Goal: Answer question/provide support

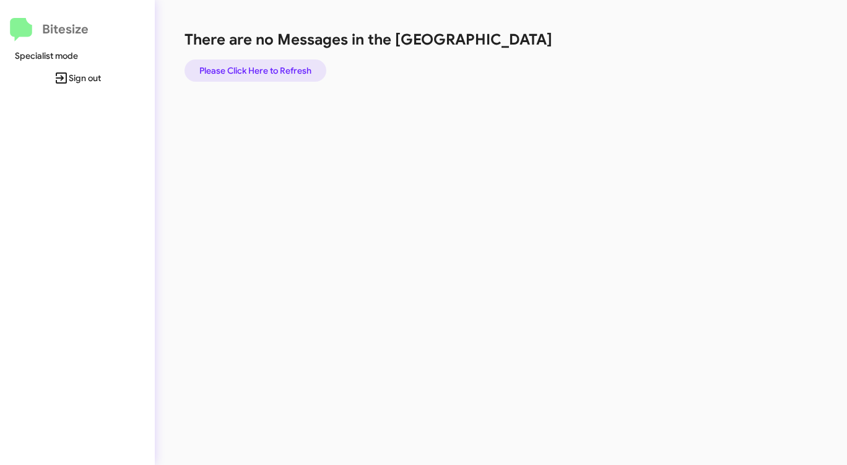
click at [272, 70] on span "Please Click Here to Refresh" at bounding box center [255, 70] width 112 height 22
click at [274, 70] on span "Please Click Here to Refresh" at bounding box center [255, 70] width 112 height 22
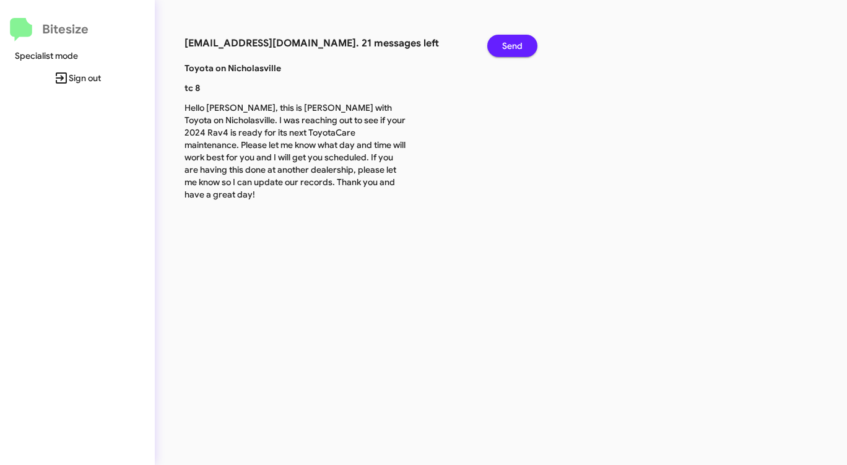
click at [510, 47] on span "Send" at bounding box center [512, 46] width 20 height 22
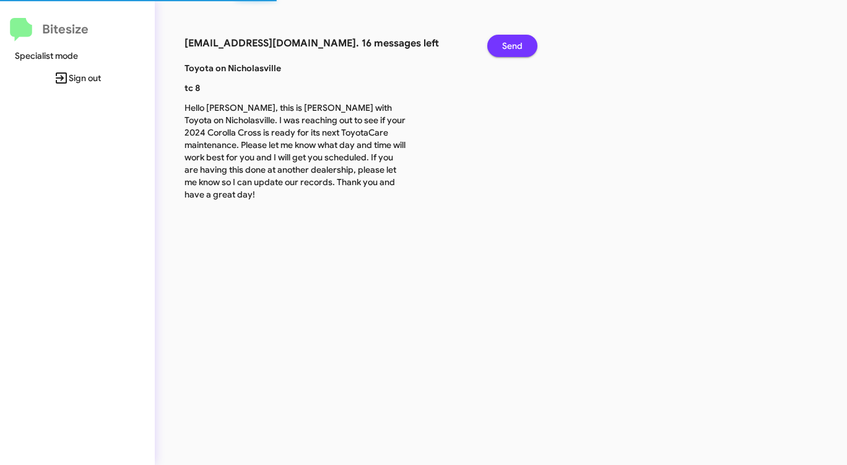
click at [510, 47] on span "Send" at bounding box center [512, 46] width 20 height 22
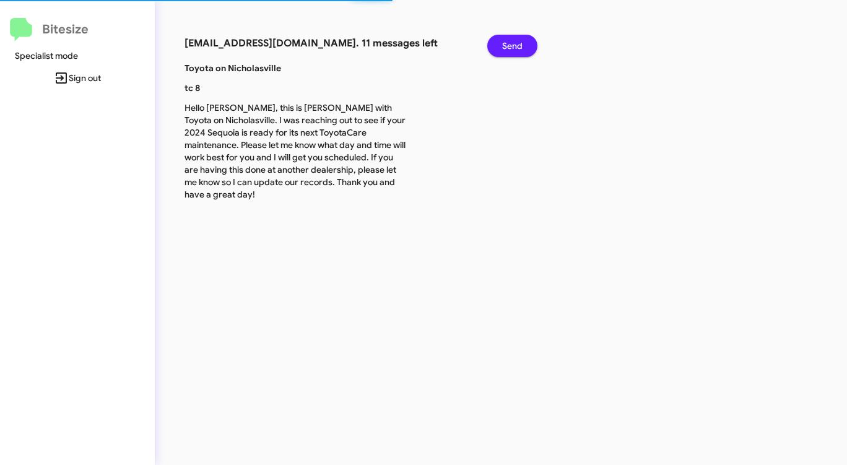
click at [510, 47] on span "Send" at bounding box center [512, 46] width 20 height 22
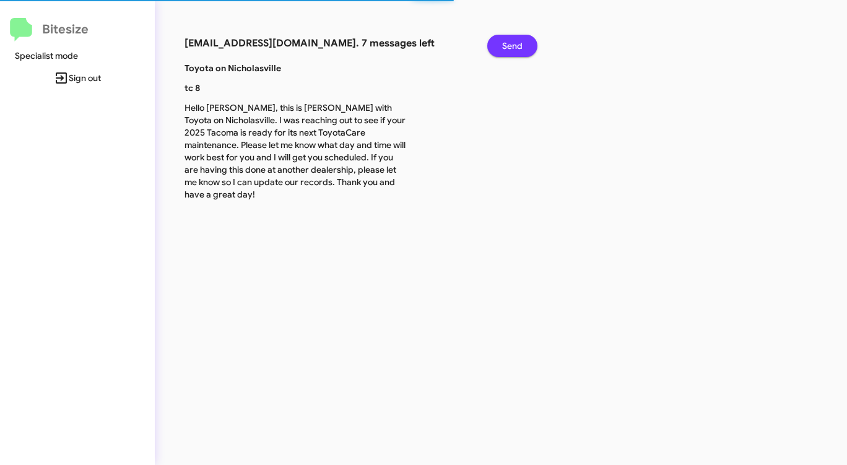
click at [510, 47] on span "Send" at bounding box center [512, 46] width 20 height 22
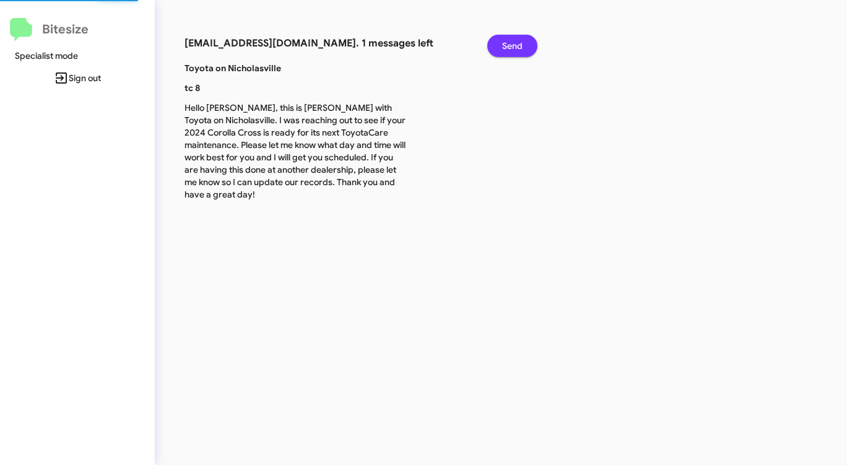
click at [510, 47] on span "Send" at bounding box center [512, 46] width 20 height 22
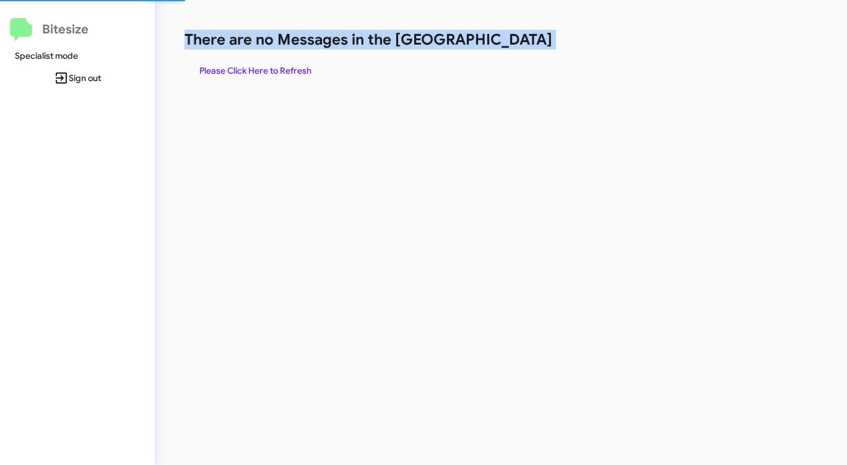
click at [510, 47] on h1 "There are no Messages in the Queue" at bounding box center [443, 40] width 518 height 20
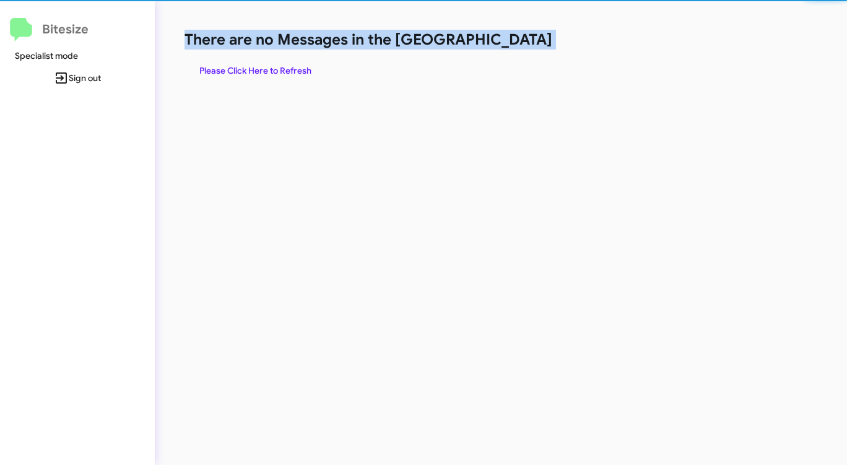
click at [510, 47] on h1 "There are no Messages in the Queue" at bounding box center [443, 40] width 518 height 20
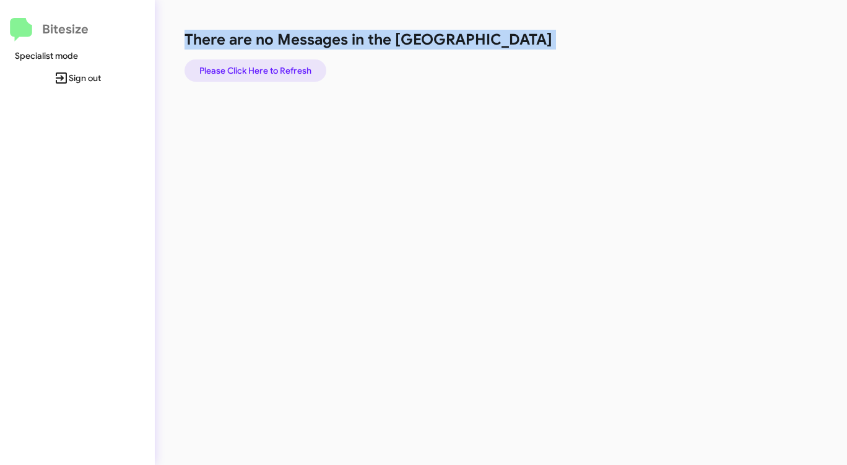
click at [260, 74] on span "Please Click Here to Refresh" at bounding box center [255, 70] width 112 height 22
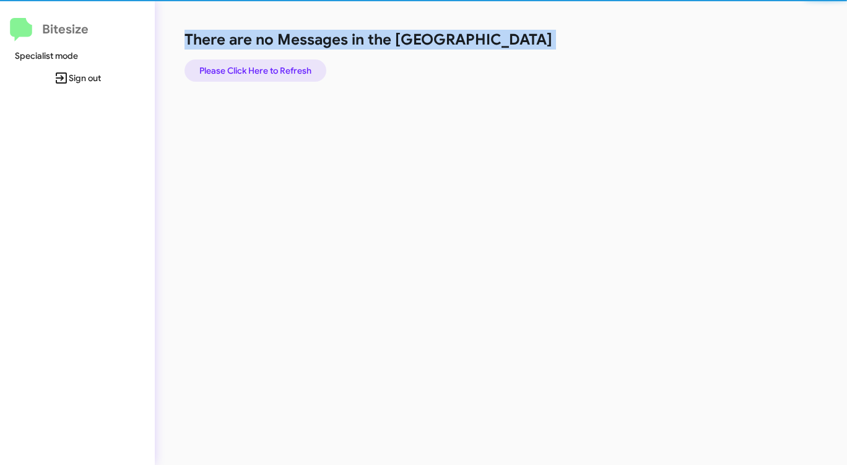
click at [260, 74] on span "Please Click Here to Refresh" at bounding box center [255, 70] width 112 height 22
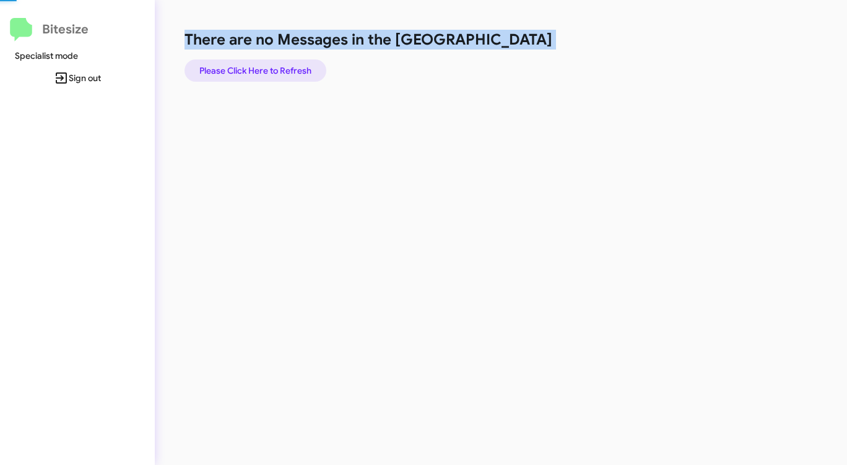
click at [260, 74] on span "Please Click Here to Refresh" at bounding box center [255, 70] width 112 height 22
click at [261, 74] on span "Please Click Here to Refresh" at bounding box center [255, 70] width 112 height 22
click at [262, 74] on span "Please Click Here to Refresh" at bounding box center [255, 70] width 112 height 22
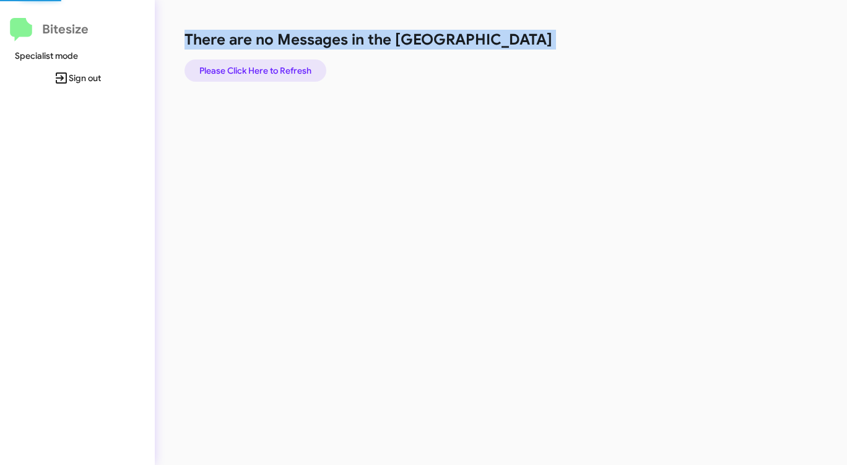
click at [262, 74] on span "Please Click Here to Refresh" at bounding box center [255, 70] width 112 height 22
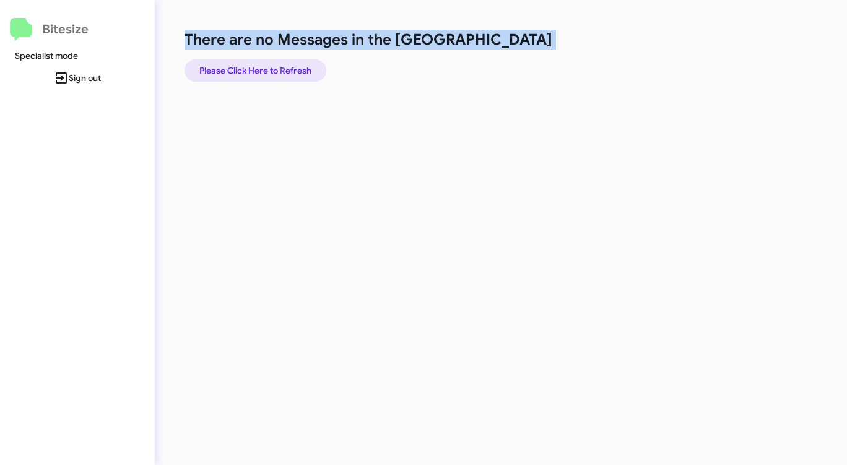
click at [262, 74] on span "Please Click Here to Refresh" at bounding box center [255, 70] width 112 height 22
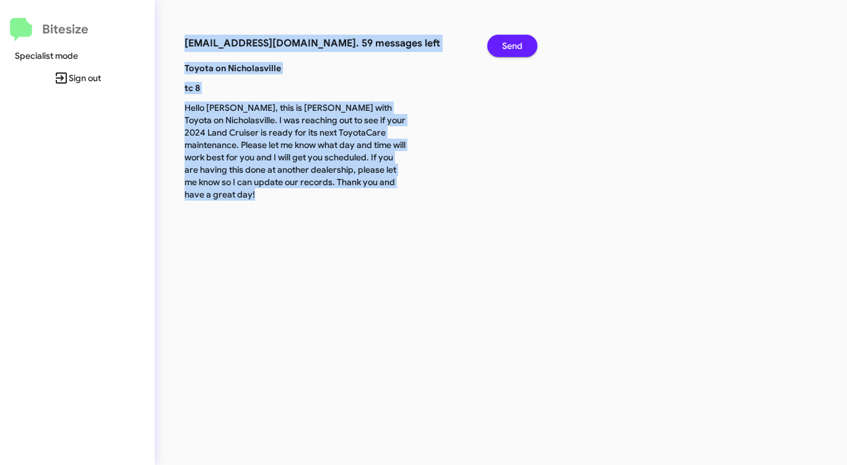
click at [509, 46] on span "Send" at bounding box center [512, 46] width 20 height 22
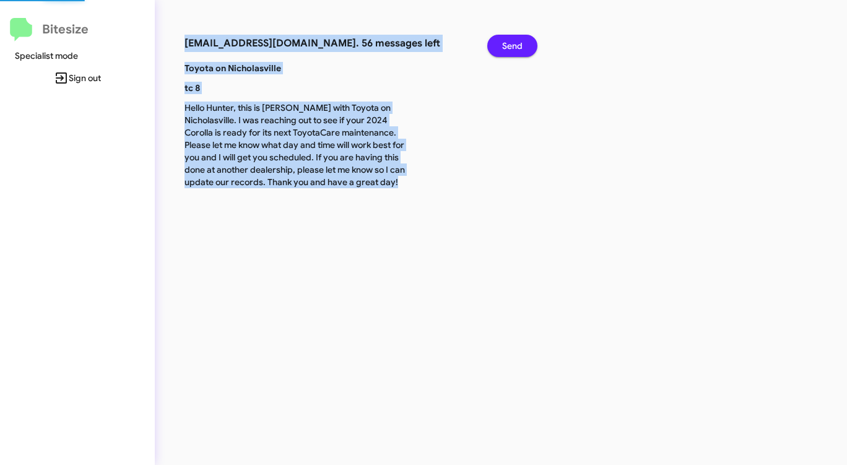
click at [509, 46] on span "Send" at bounding box center [512, 46] width 20 height 22
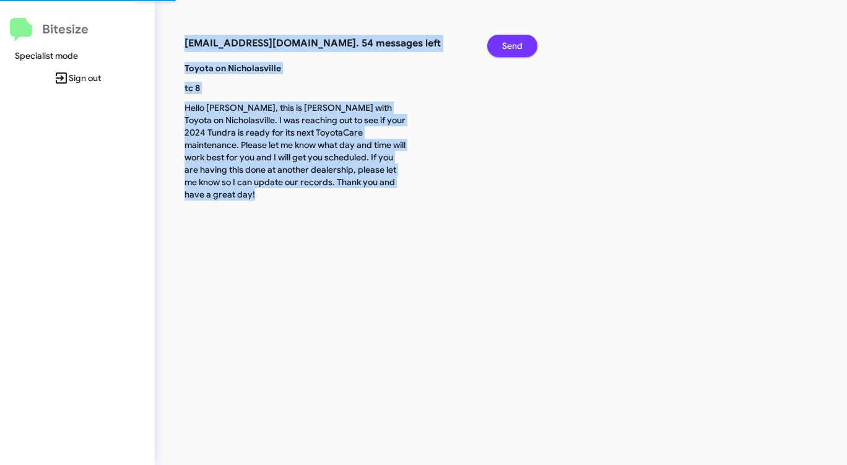
click at [509, 46] on span "Send" at bounding box center [512, 46] width 20 height 22
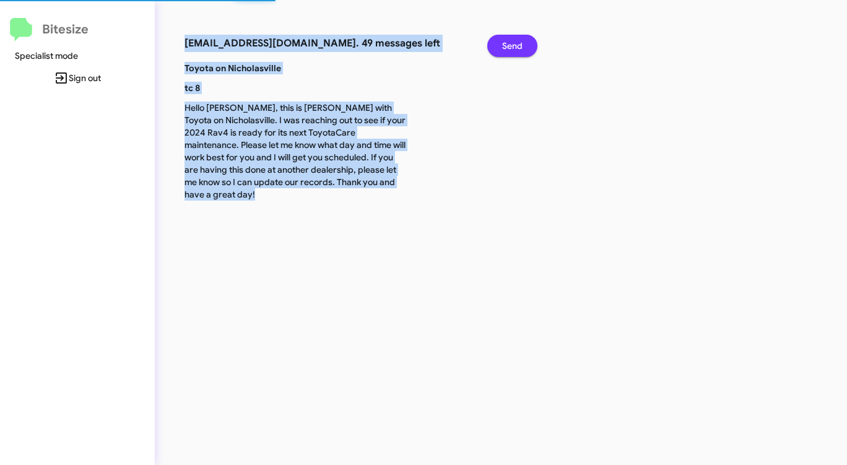
click at [509, 46] on span "Send" at bounding box center [512, 46] width 20 height 22
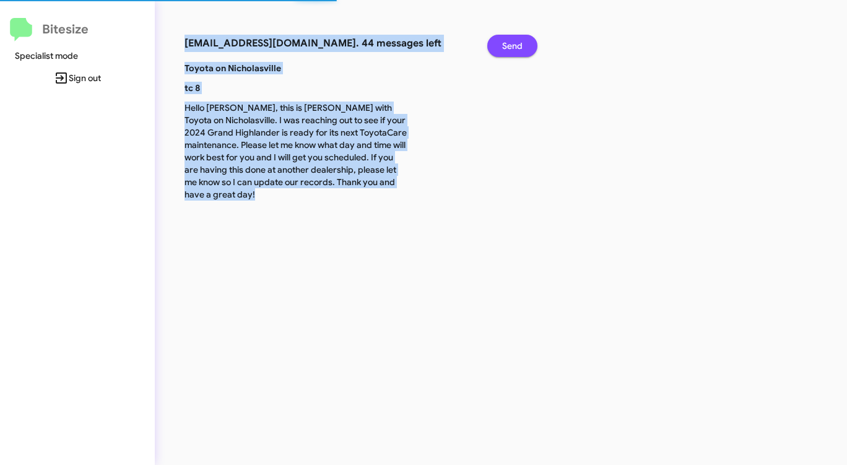
click at [509, 46] on span "Send" at bounding box center [512, 46] width 20 height 22
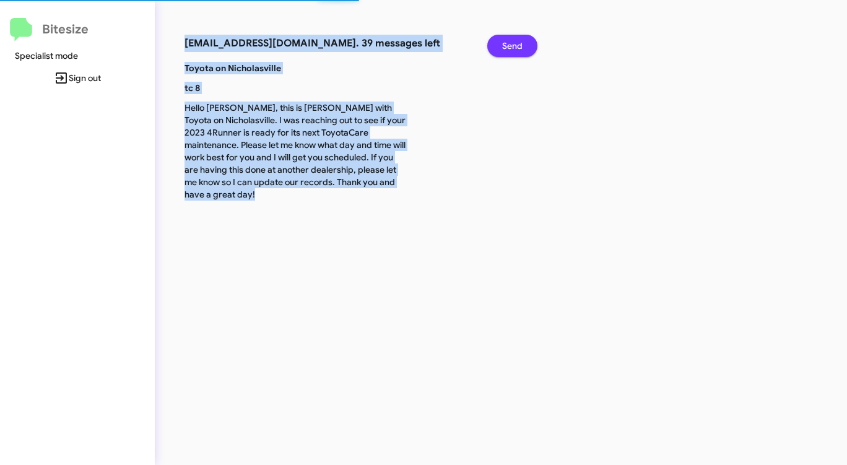
click at [509, 46] on span "Send" at bounding box center [512, 46] width 20 height 22
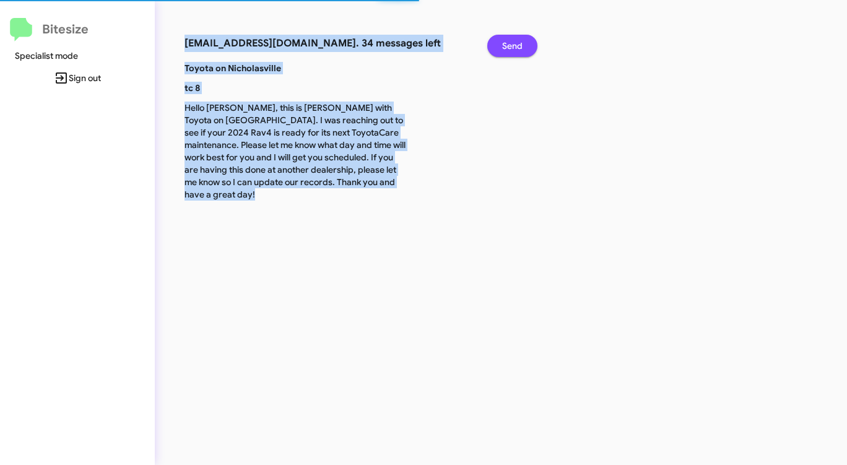
click at [509, 46] on span "Send" at bounding box center [512, 46] width 20 height 22
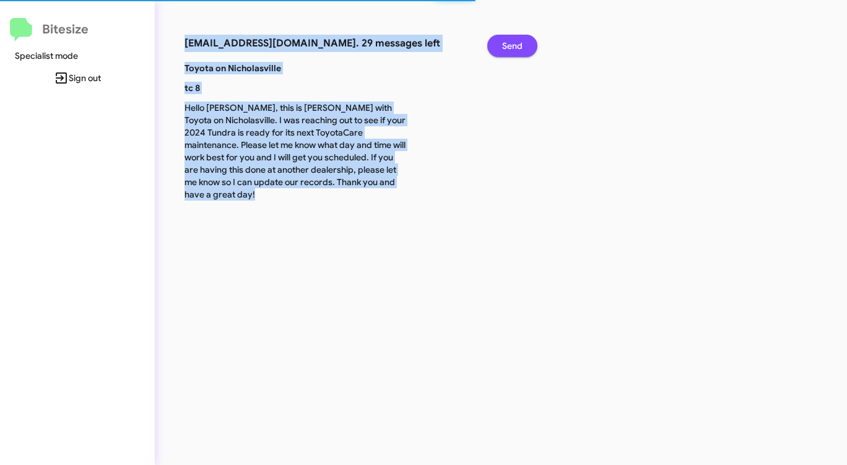
click at [509, 46] on span "Send" at bounding box center [512, 46] width 20 height 22
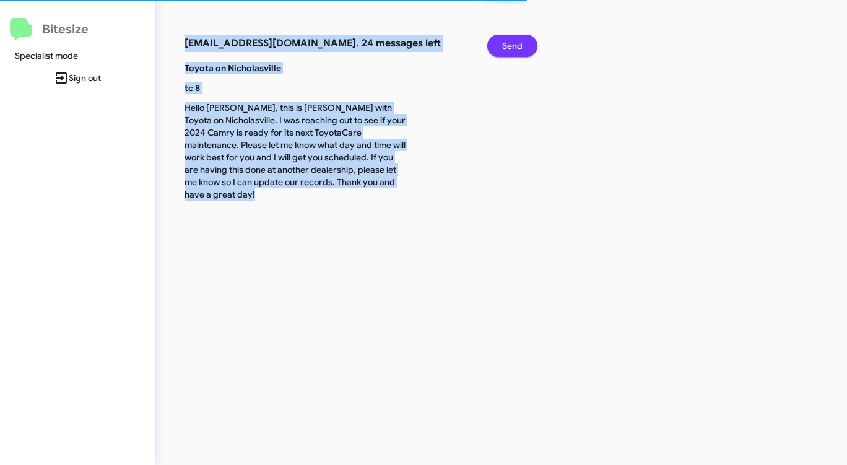
click at [509, 46] on span "Send" at bounding box center [512, 46] width 20 height 22
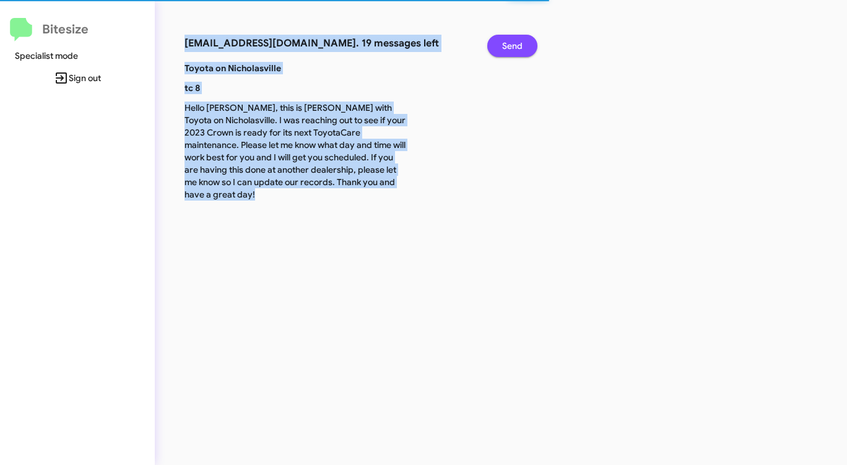
click at [509, 46] on span "Send" at bounding box center [512, 46] width 20 height 22
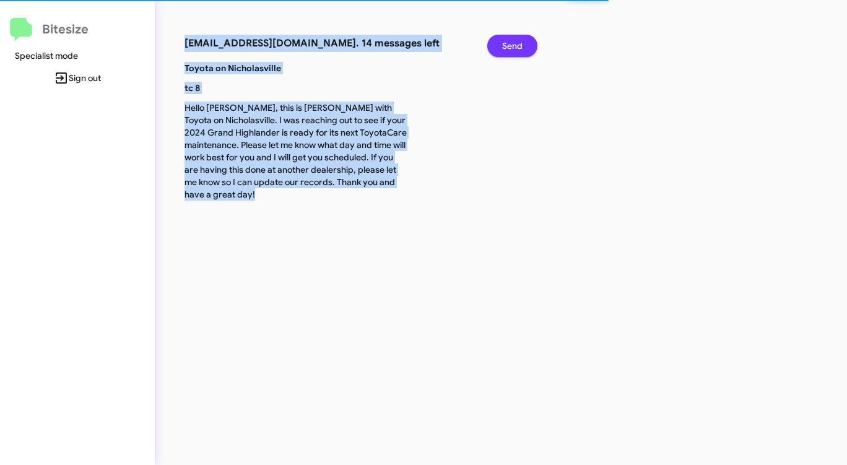
click at [509, 46] on span "Send" at bounding box center [512, 46] width 20 height 22
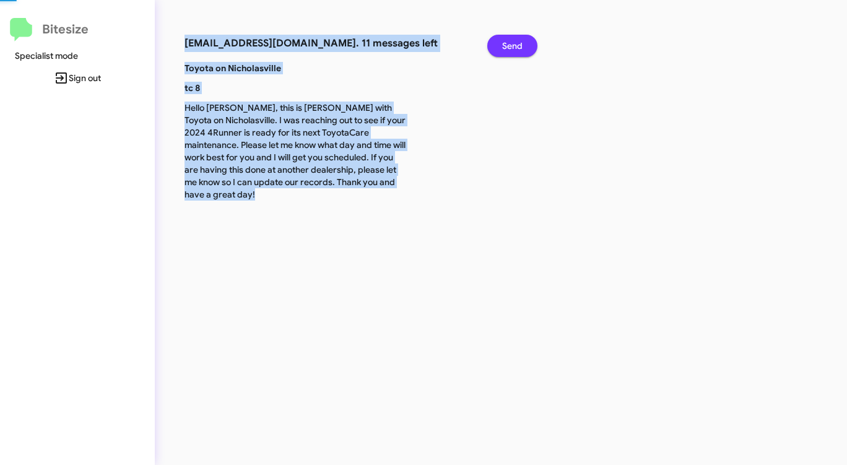
click at [509, 46] on span "Send" at bounding box center [512, 46] width 20 height 22
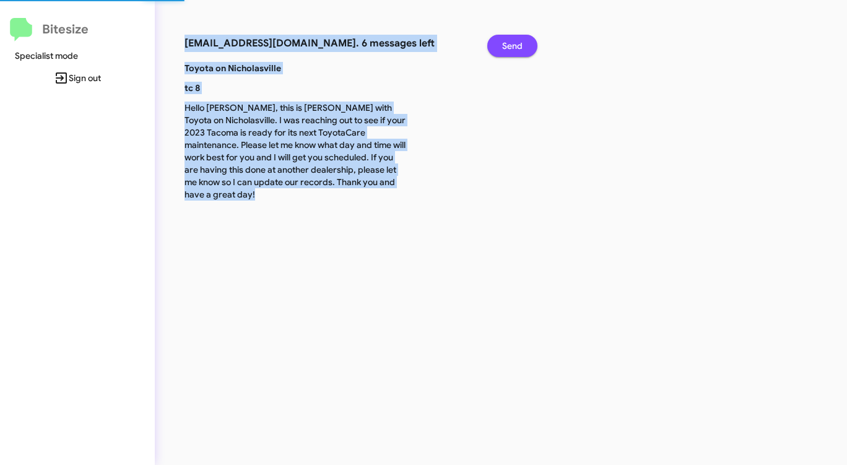
click at [509, 46] on span "Send" at bounding box center [512, 46] width 20 height 22
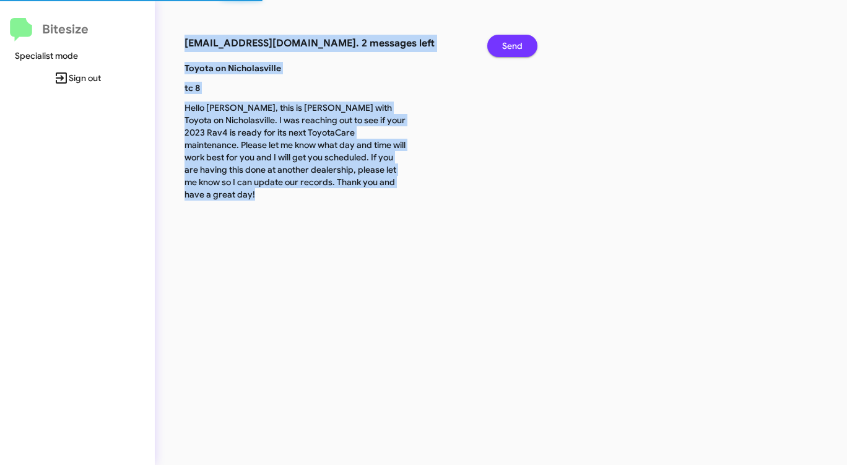
click at [509, 46] on span "Send" at bounding box center [512, 46] width 20 height 22
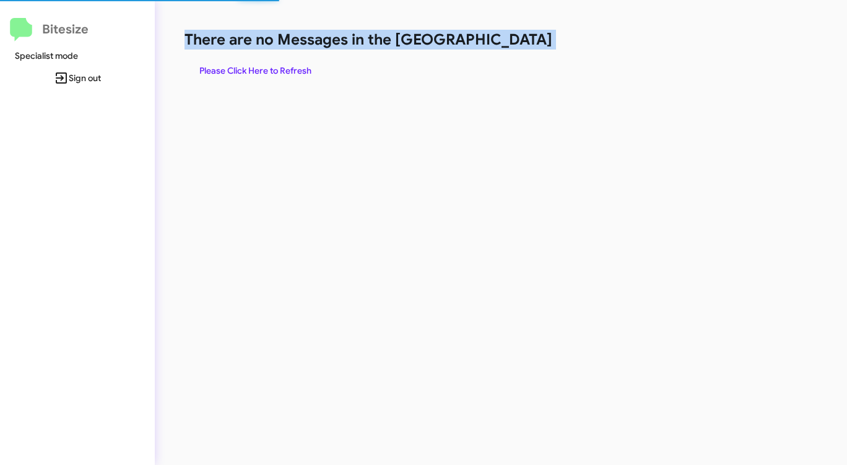
click at [509, 46] on h1 "There are no Messages in the Queue" at bounding box center [443, 40] width 518 height 20
click at [273, 74] on span "Please Click Here to Refresh" at bounding box center [255, 70] width 112 height 22
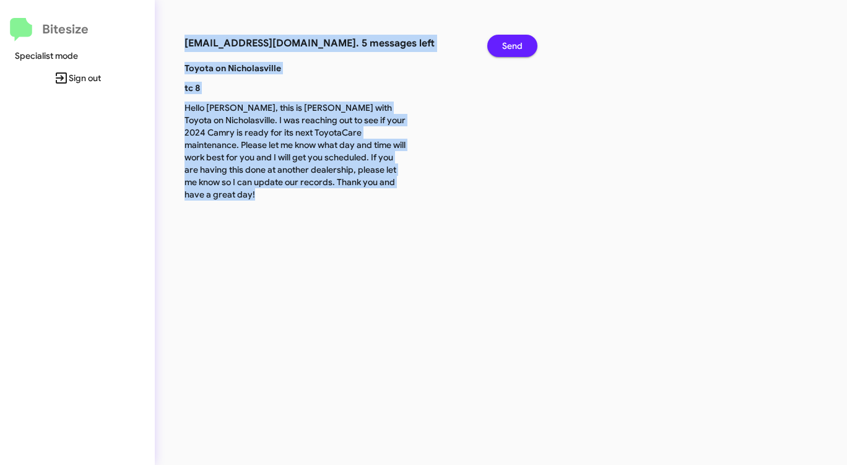
click at [504, 44] on span "Send" at bounding box center [512, 46] width 20 height 22
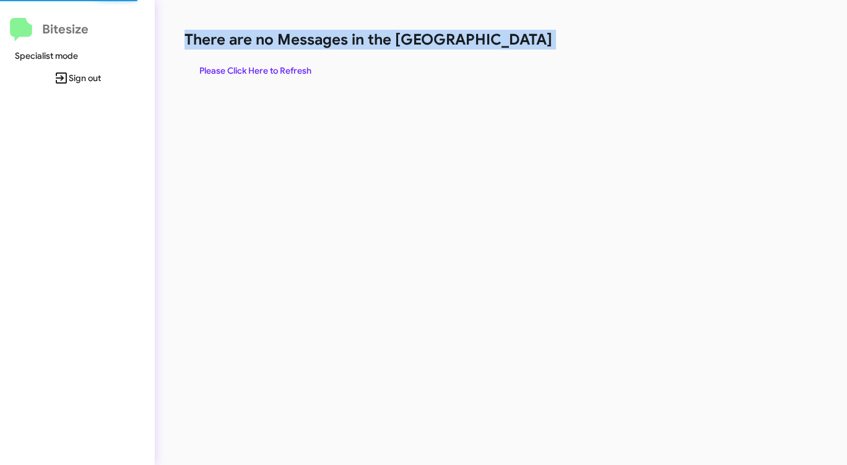
click at [504, 44] on h1 "There are no Messages in the Queue" at bounding box center [443, 40] width 518 height 20
click at [284, 72] on span "Please Click Here to Refresh" at bounding box center [255, 70] width 112 height 22
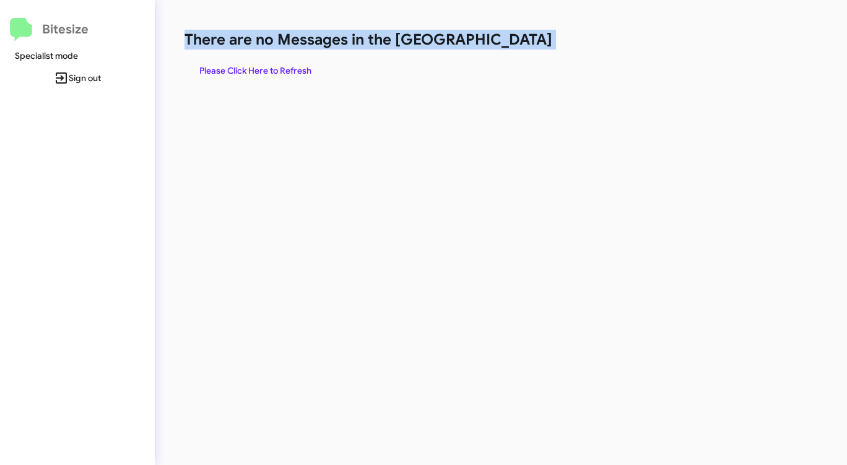
click at [286, 72] on span "Please Click Here to Refresh" at bounding box center [255, 70] width 112 height 22
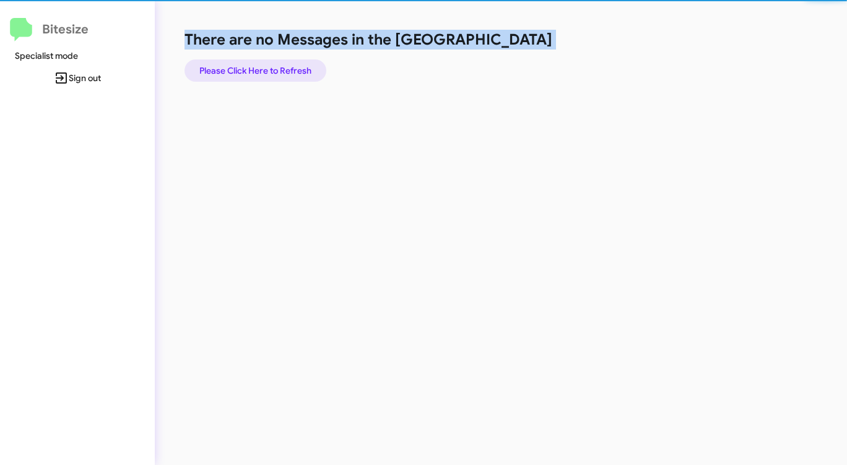
click at [286, 72] on span "Please Click Here to Refresh" at bounding box center [255, 70] width 112 height 22
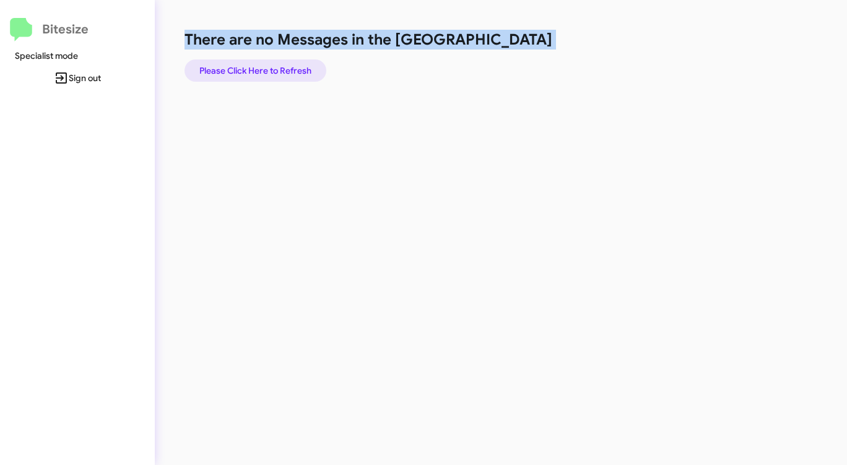
click at [286, 72] on span "Please Click Here to Refresh" at bounding box center [255, 70] width 112 height 22
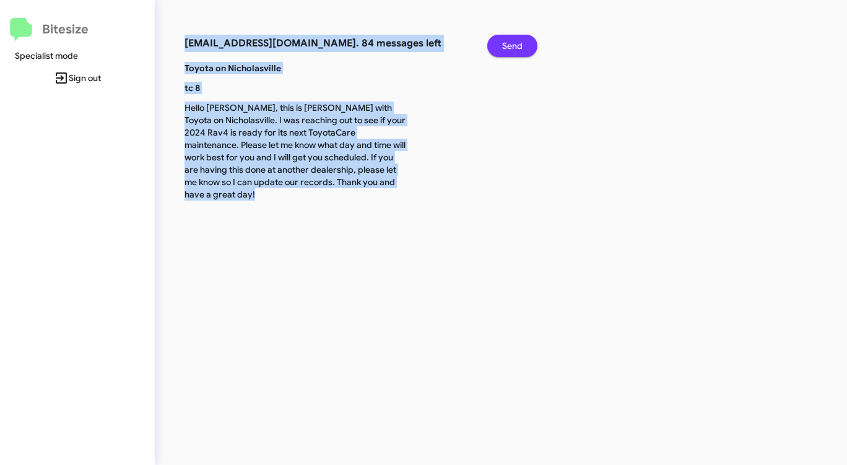
click at [514, 46] on span "Send" at bounding box center [512, 46] width 20 height 22
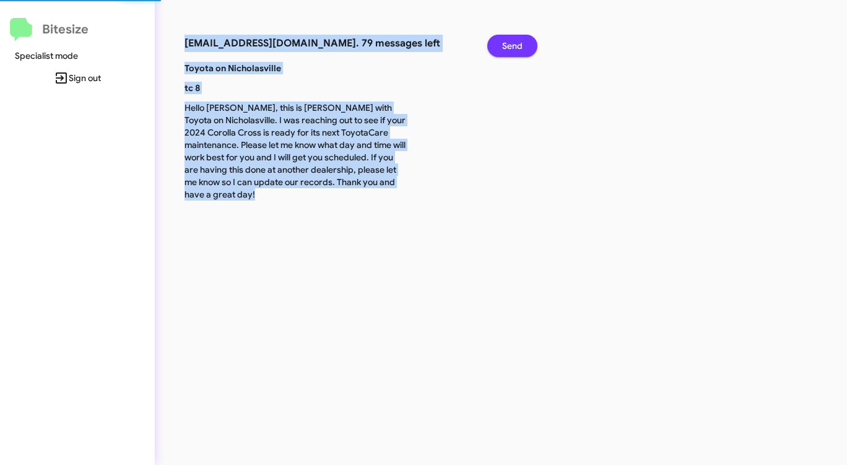
click at [514, 46] on span "Send" at bounding box center [512, 46] width 20 height 22
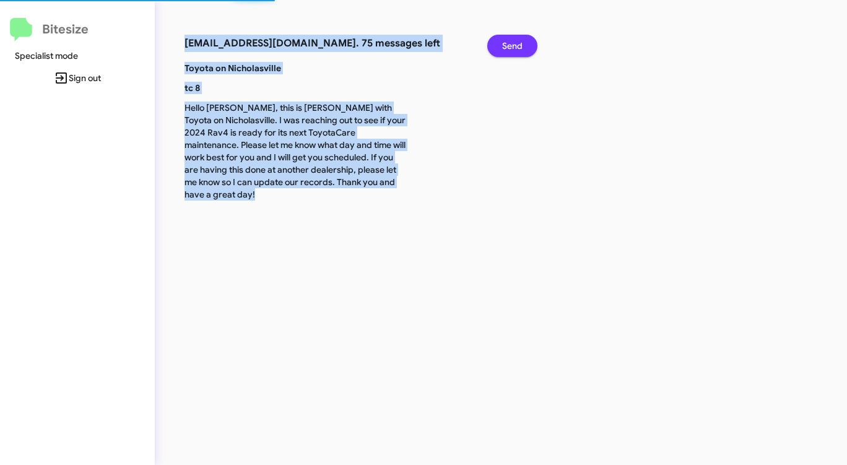
click at [514, 46] on span "Send" at bounding box center [512, 46] width 20 height 22
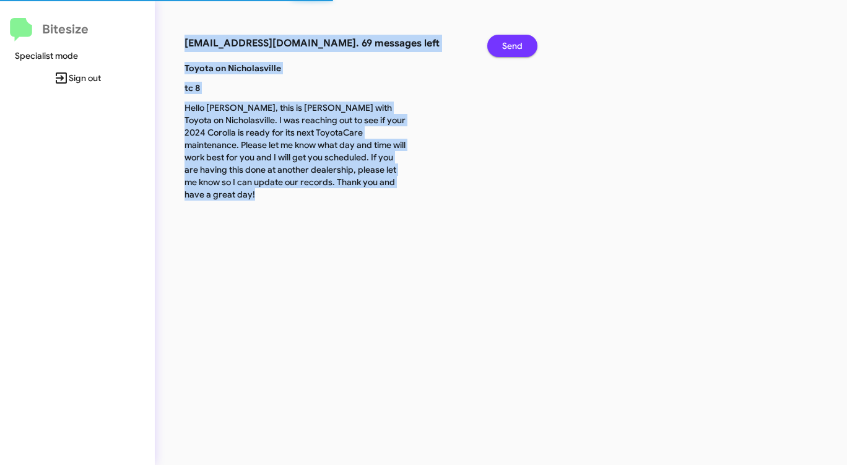
click at [514, 46] on span "Send" at bounding box center [512, 46] width 20 height 22
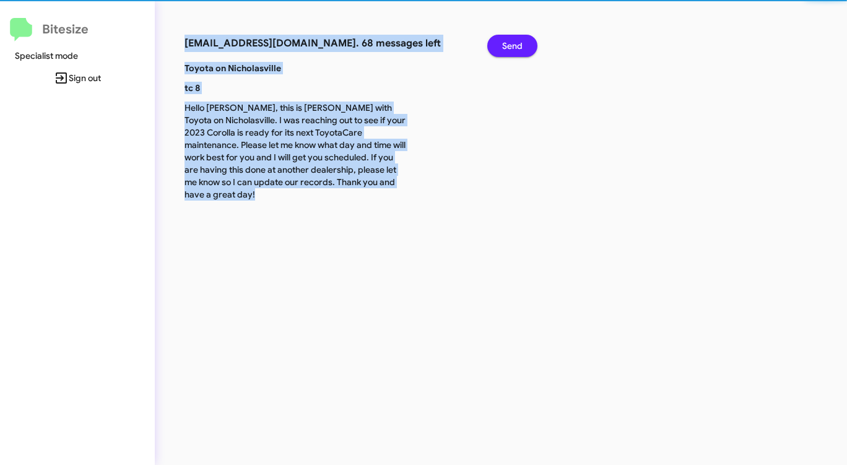
click at [514, 46] on span "Send" at bounding box center [512, 46] width 20 height 22
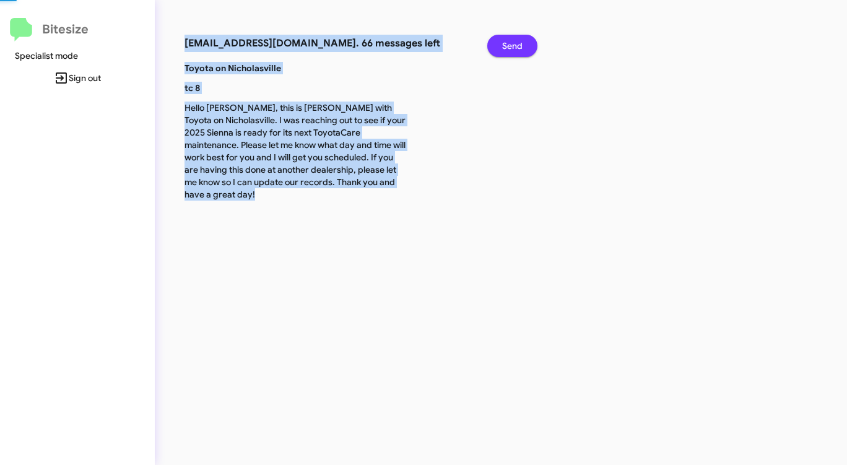
click at [514, 46] on span "Send" at bounding box center [512, 46] width 20 height 22
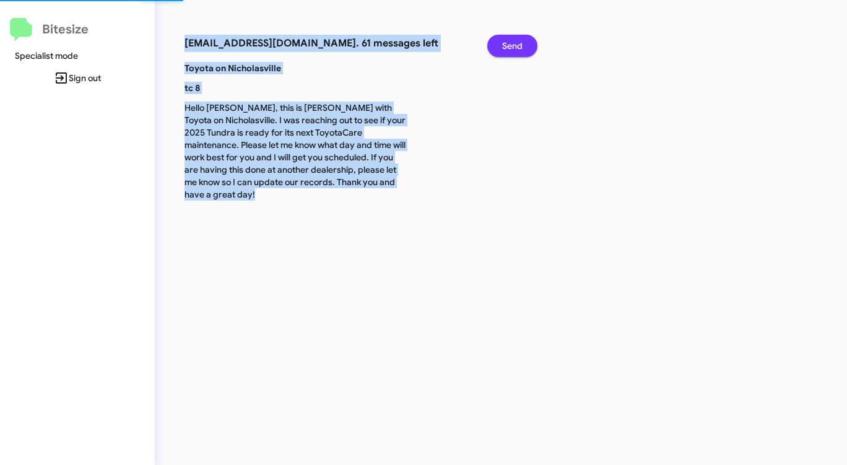
click at [514, 46] on span "Send" at bounding box center [512, 46] width 20 height 22
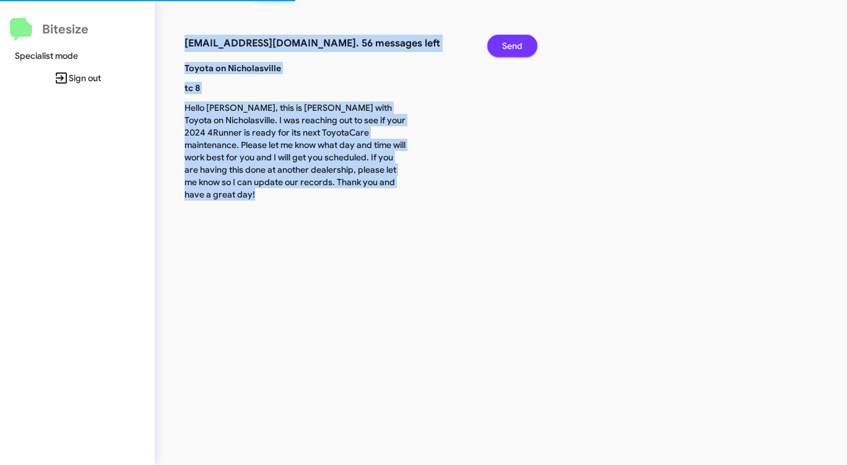
click at [514, 46] on span "Send" at bounding box center [512, 46] width 20 height 22
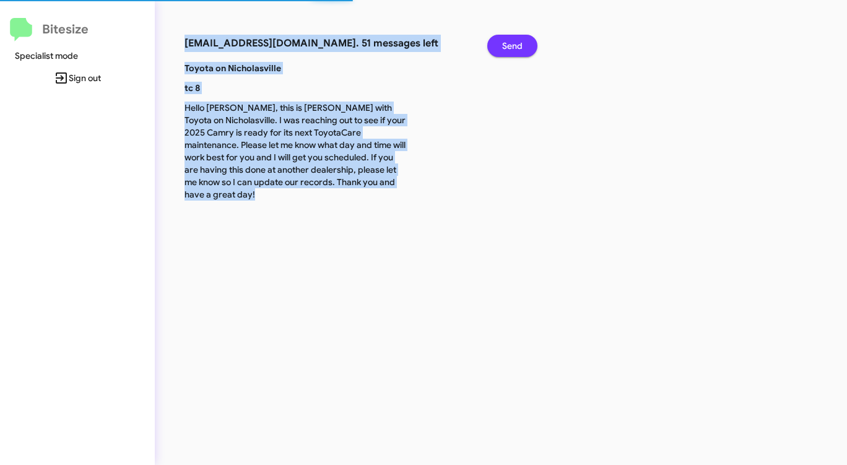
click at [514, 46] on span "Send" at bounding box center [512, 46] width 20 height 22
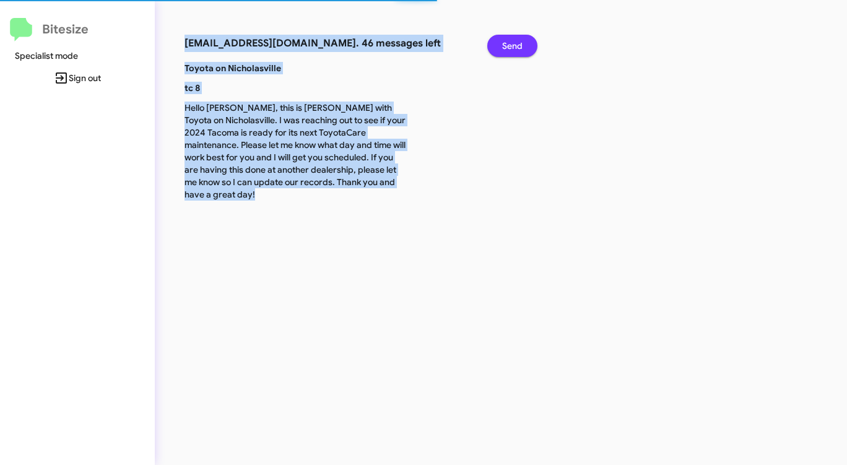
click at [514, 46] on span "Send" at bounding box center [512, 46] width 20 height 22
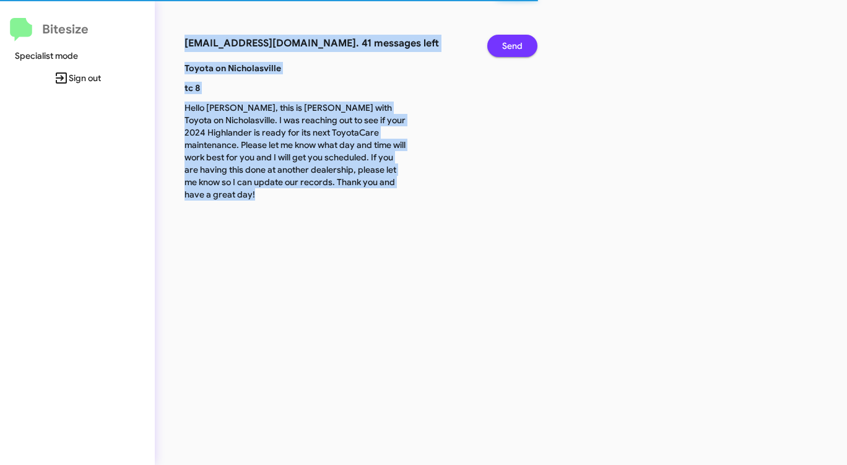
click at [514, 46] on span "Send" at bounding box center [512, 46] width 20 height 22
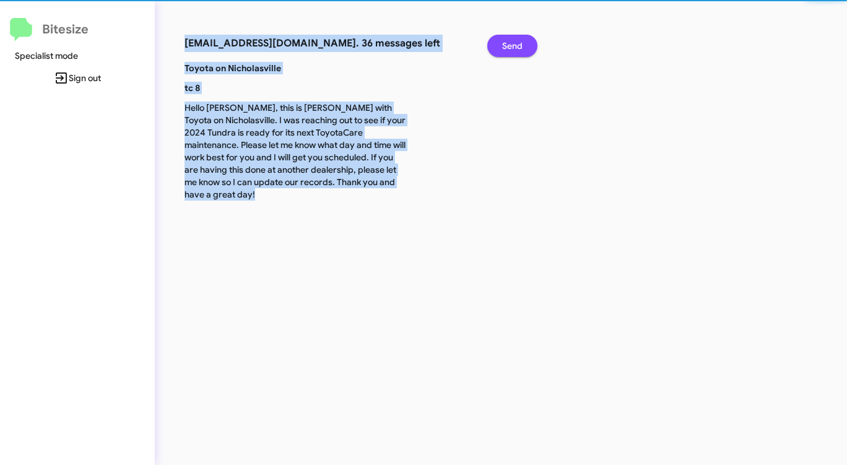
click at [514, 46] on span "Send" at bounding box center [512, 46] width 20 height 22
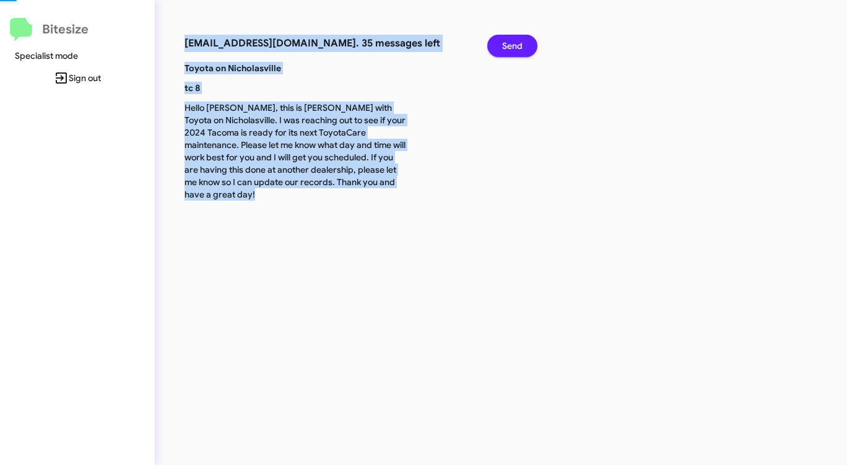
click at [514, 46] on span "Send" at bounding box center [512, 46] width 20 height 22
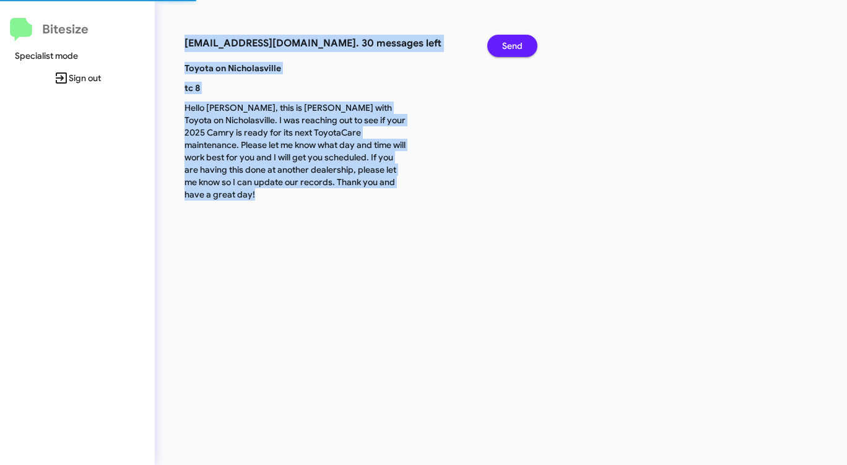
click at [514, 46] on span "Send" at bounding box center [512, 46] width 20 height 22
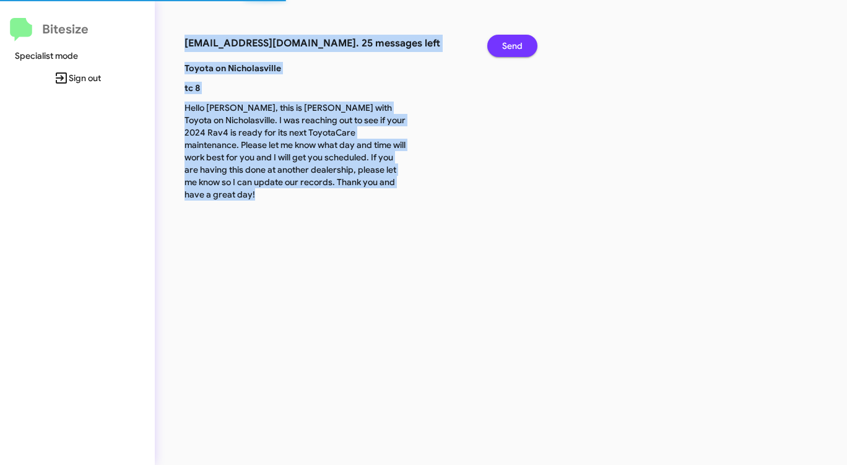
click at [514, 46] on span "Send" at bounding box center [512, 46] width 20 height 22
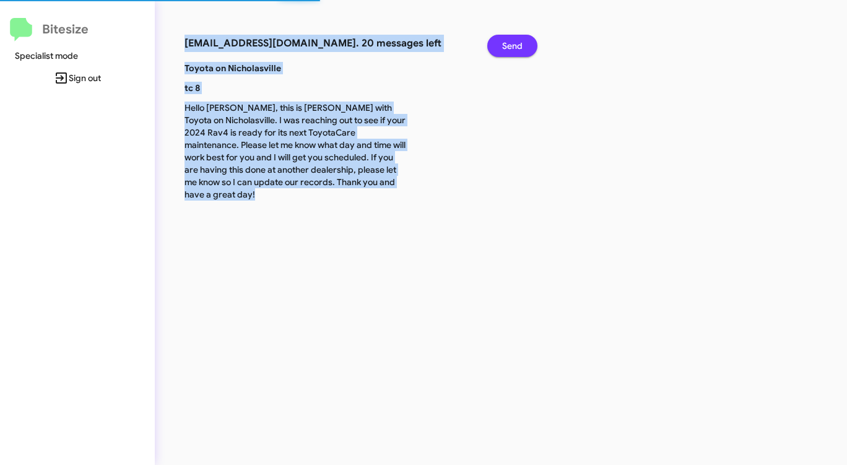
click at [514, 46] on span "Send" at bounding box center [512, 46] width 20 height 22
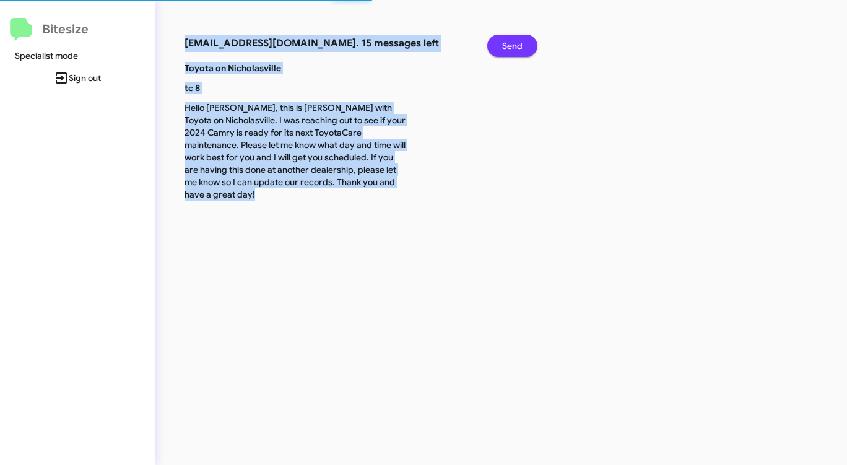
click at [514, 46] on span "Send" at bounding box center [512, 46] width 20 height 22
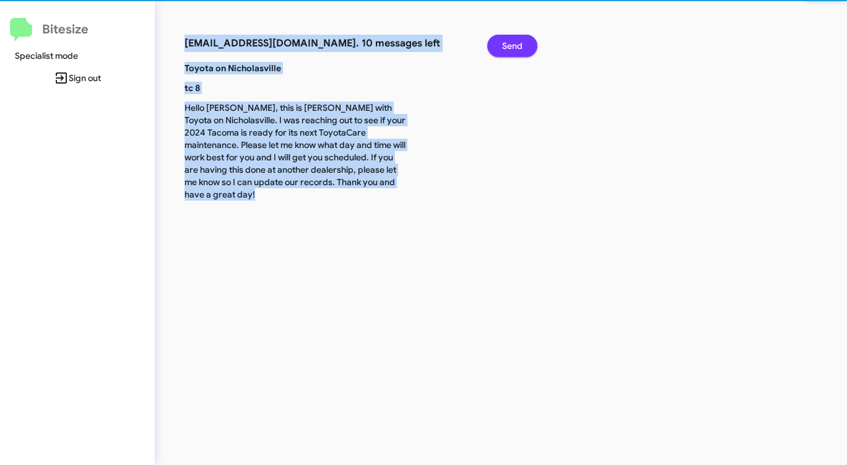
click at [514, 46] on span "Send" at bounding box center [512, 46] width 20 height 22
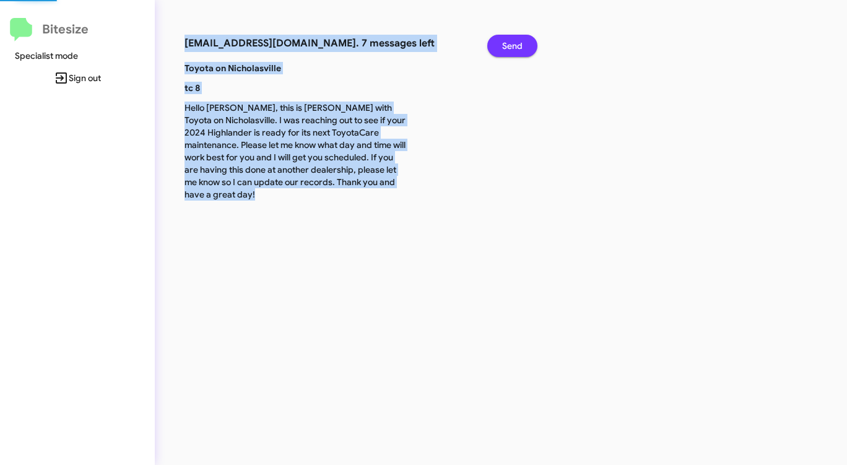
click at [514, 46] on span "Send" at bounding box center [512, 46] width 20 height 22
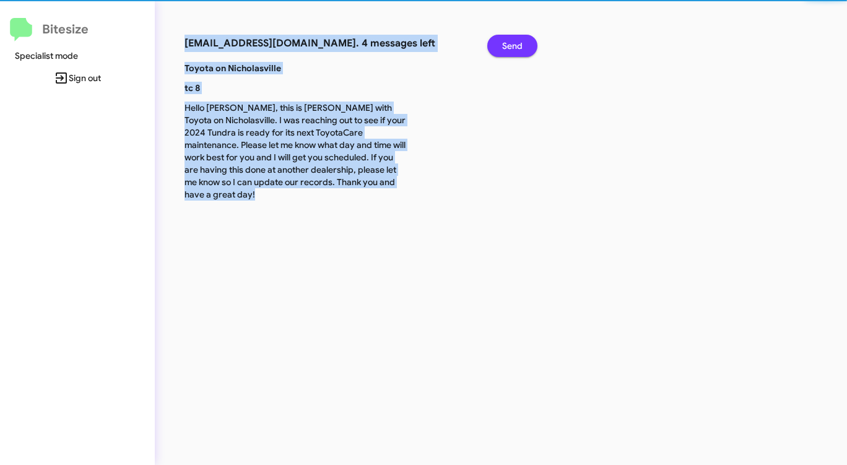
click at [514, 46] on span "Send" at bounding box center [512, 46] width 20 height 22
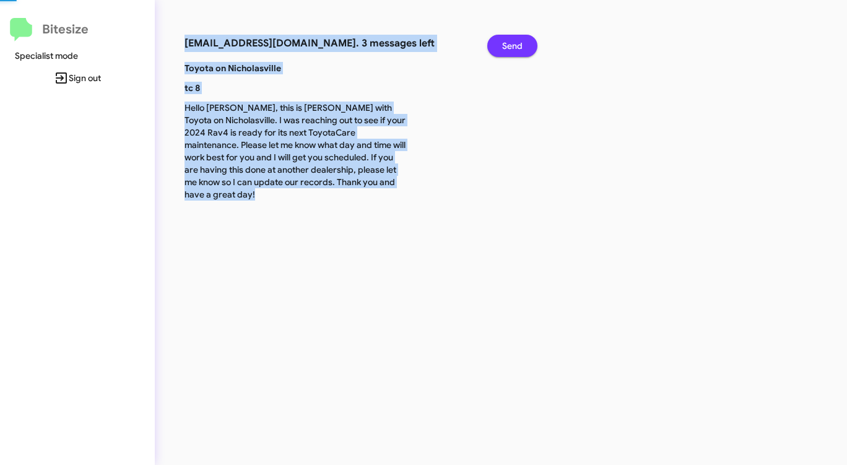
click at [514, 46] on span "Send" at bounding box center [512, 46] width 20 height 22
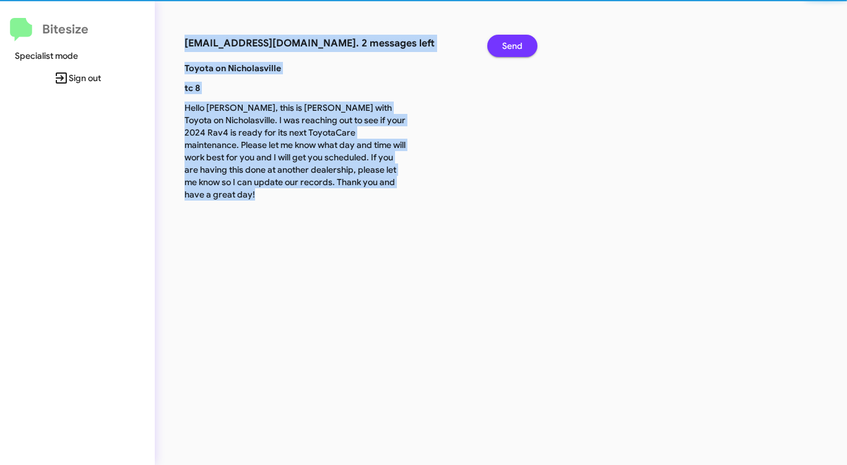
click at [514, 46] on span "Send" at bounding box center [512, 46] width 20 height 22
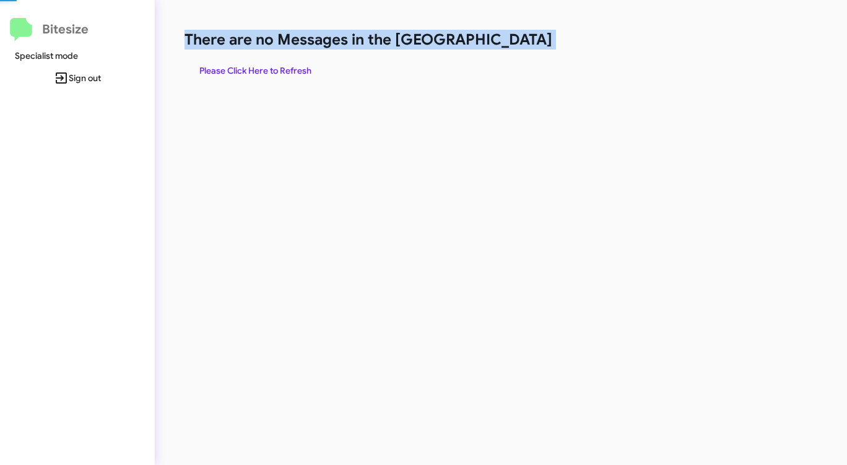
click at [514, 46] on h1 "There are no Messages in the Queue" at bounding box center [443, 40] width 518 height 20
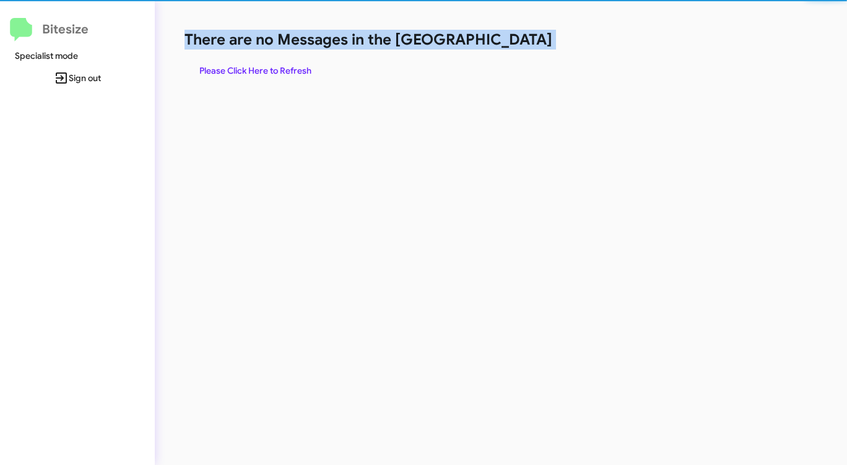
click at [514, 46] on h1 "There are no Messages in the Queue" at bounding box center [443, 40] width 518 height 20
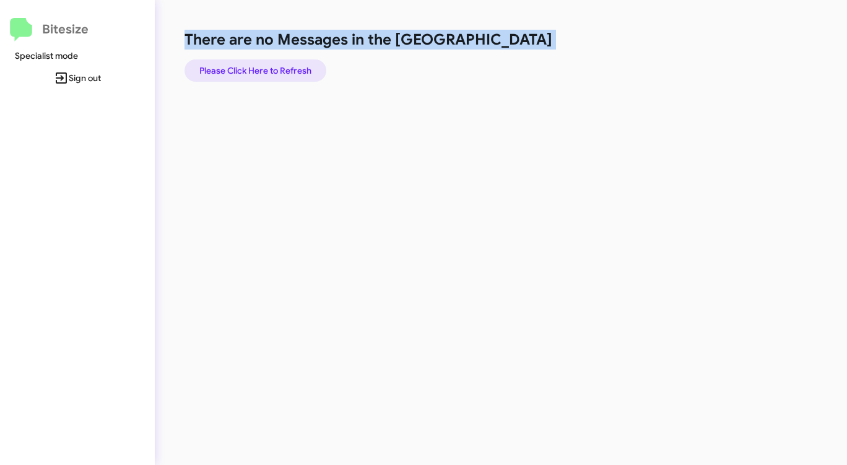
click at [272, 70] on span "Please Click Here to Refresh" at bounding box center [255, 70] width 112 height 22
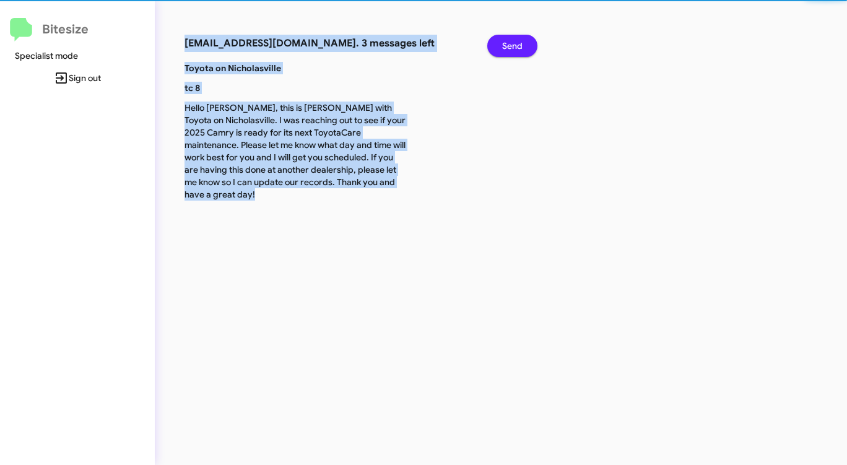
click at [275, 70] on b "Toyota on Nicholasville" at bounding box center [232, 68] width 97 height 11
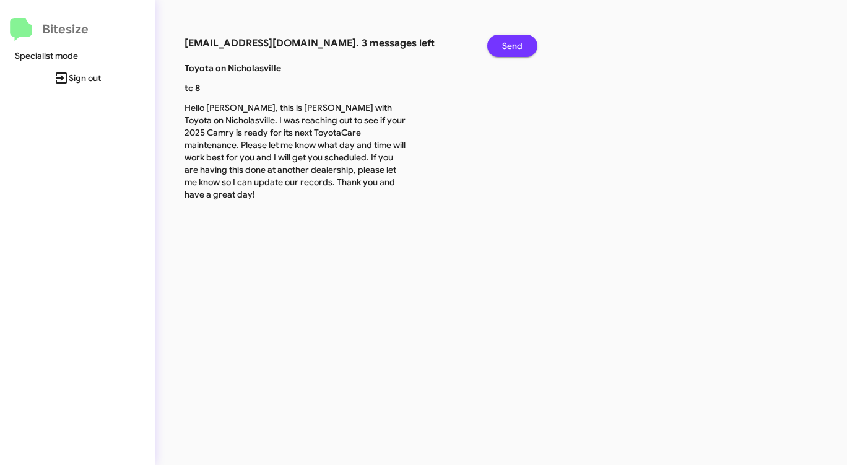
click at [512, 44] on span "Send" at bounding box center [512, 46] width 20 height 22
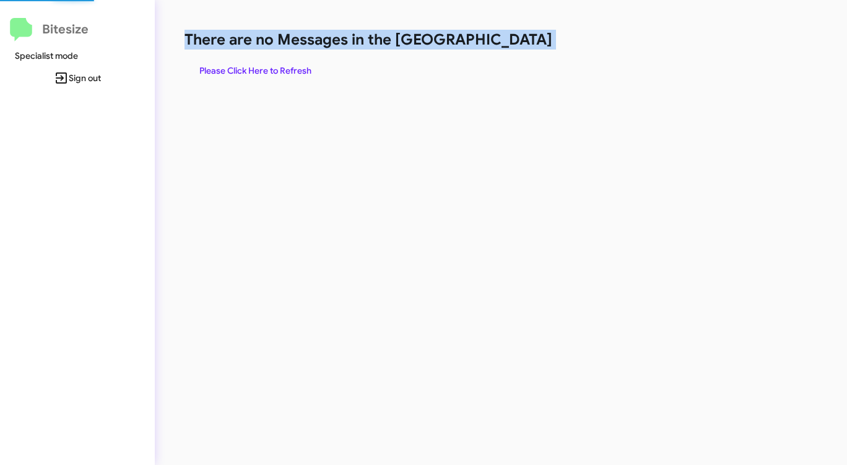
click at [512, 44] on h1 "There are no Messages in the Queue" at bounding box center [443, 40] width 518 height 20
click at [261, 69] on span "Please Click Here to Refresh" at bounding box center [255, 70] width 112 height 22
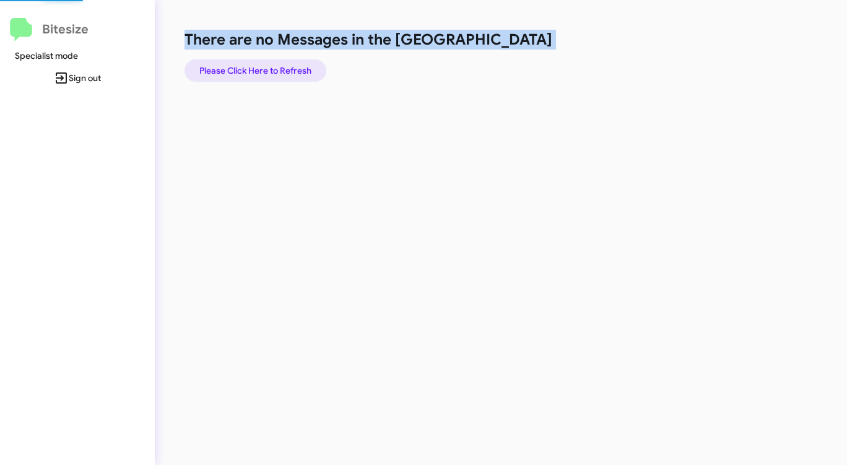
click at [261, 69] on span "Please Click Here to Refresh" at bounding box center [255, 70] width 112 height 22
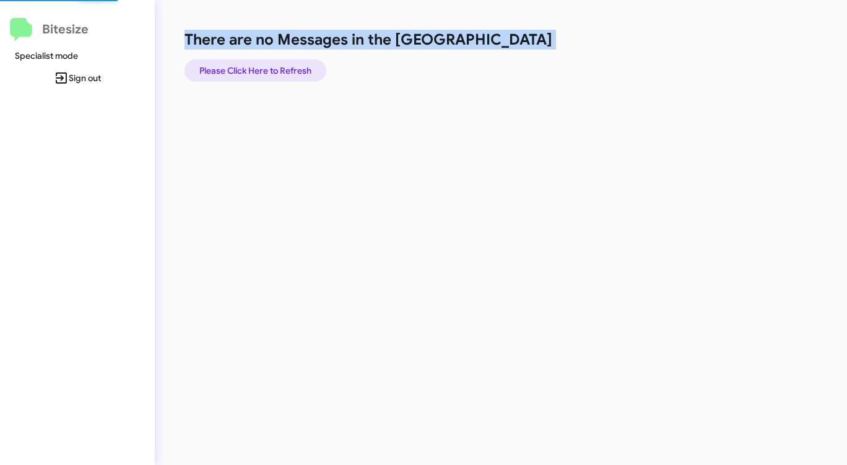
click at [261, 69] on span "Please Click Here to Refresh" at bounding box center [255, 70] width 112 height 22
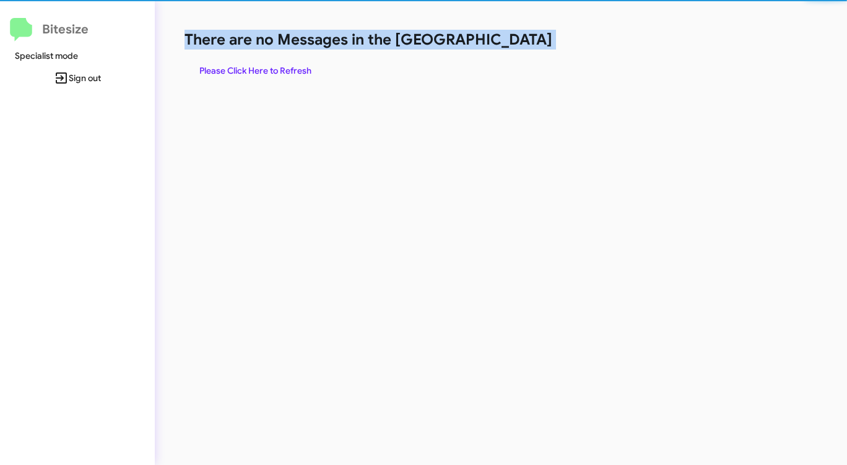
click at [261, 69] on span "Please Click Here to Refresh" at bounding box center [255, 70] width 112 height 22
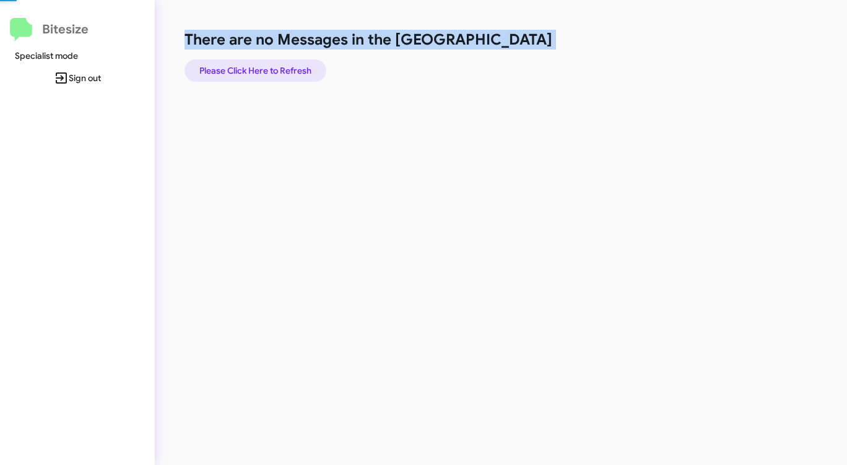
click at [261, 69] on span "Please Click Here to Refresh" at bounding box center [255, 70] width 112 height 22
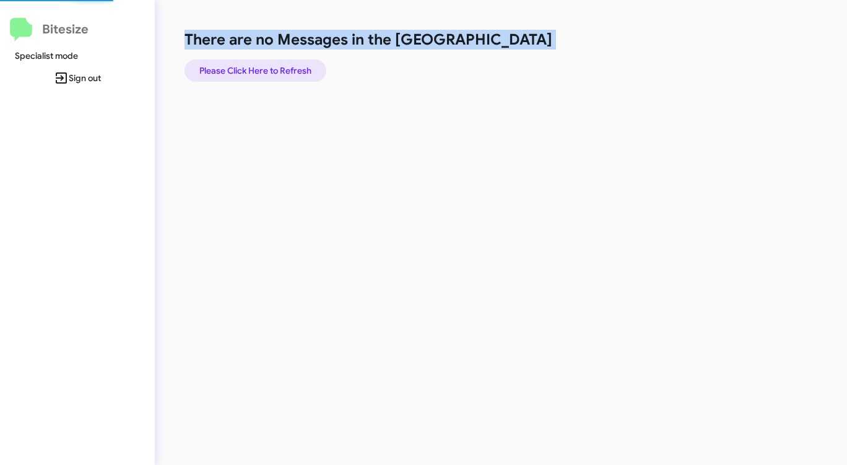
click at [261, 69] on span "Please Click Here to Refresh" at bounding box center [255, 70] width 112 height 22
